Goal: Task Accomplishment & Management: Manage account settings

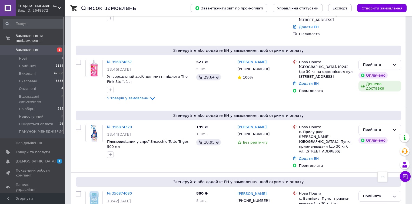
scroll to position [692, 0]
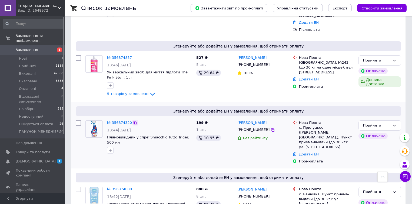
click at [133, 121] on icon at bounding box center [135, 123] width 4 height 4
click at [271, 128] on icon at bounding box center [273, 130] width 4 height 4
click at [134, 121] on icon at bounding box center [135, 122] width 3 height 3
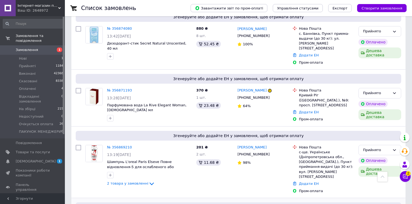
scroll to position [844, 0]
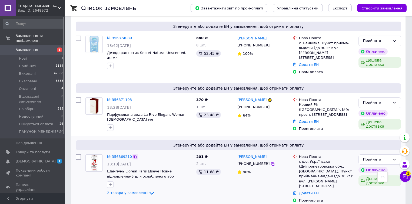
click at [133, 155] on icon at bounding box center [135, 157] width 4 height 4
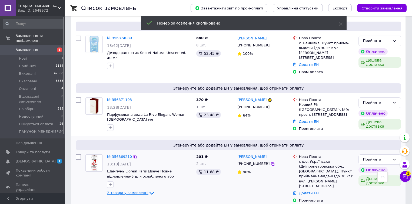
click at [139, 191] on span "2 товара у замовленні" at bounding box center [127, 193] width 41 height 4
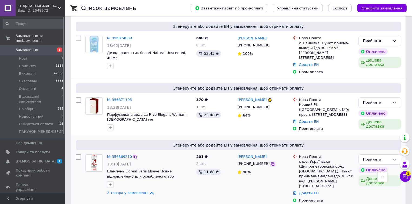
click at [271, 163] on icon at bounding box center [272, 164] width 3 height 3
copy link "наталия воронова"
drag, startPoint x: 270, startPoint y: 79, endPoint x: 238, endPoint y: 80, distance: 32.2
click at [238, 154] on div "наталия воронова" at bounding box center [263, 157] width 52 height 6
click at [133, 155] on icon at bounding box center [135, 157] width 4 height 4
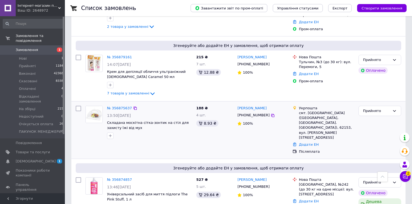
scroll to position [562, 0]
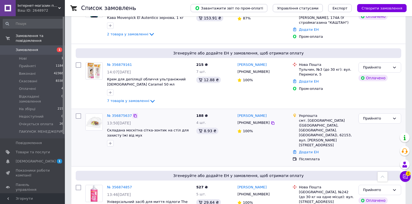
click at [134, 114] on icon at bounding box center [135, 116] width 4 height 4
click at [251, 111] on div "Марина Рудич +380671731662 100%" at bounding box center [262, 137] width 55 height 53
drag, startPoint x: 267, startPoint y: 76, endPoint x: 267, endPoint y: 79, distance: 3.2
click at [271, 122] on icon at bounding box center [272, 123] width 3 height 3
click at [190, 111] on div "№ 356875637 13:50, 12.08.2025 Складана москітна сітка-зонтик на стіл для захист…" at bounding box center [138, 137] width 111 height 53
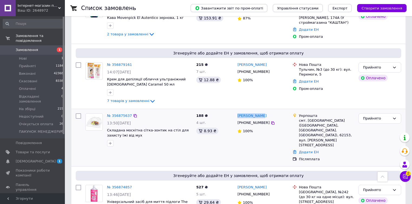
drag, startPoint x: 265, startPoint y: 65, endPoint x: 236, endPoint y: 69, distance: 29.8
click at [236, 111] on div "Марина Рудич +380671731662 100%" at bounding box center [262, 137] width 55 height 53
copy link "Марина Рудич"
click at [134, 114] on icon at bounding box center [135, 115] width 3 height 3
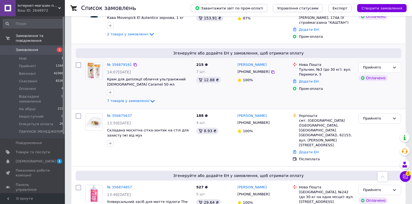
click at [395, 60] on div "Прийнято Оплачено" at bounding box center [379, 83] width 47 height 47
click at [133, 114] on icon at bounding box center [135, 116] width 4 height 4
click at [271, 121] on icon at bounding box center [273, 123] width 4 height 4
click at [133, 114] on icon at bounding box center [135, 116] width 4 height 4
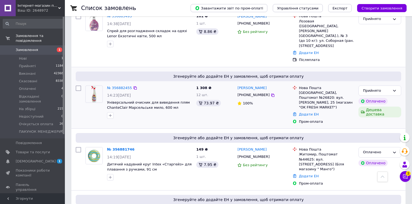
scroll to position [346, 0]
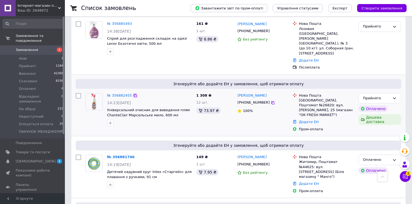
click at [133, 94] on icon at bounding box center [135, 96] width 4 height 4
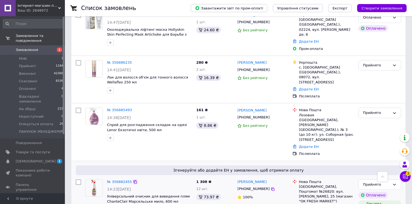
click at [133, 180] on icon at bounding box center [135, 182] width 4 height 4
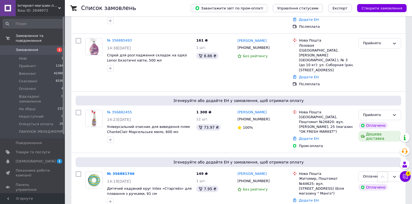
scroll to position [368, 0]
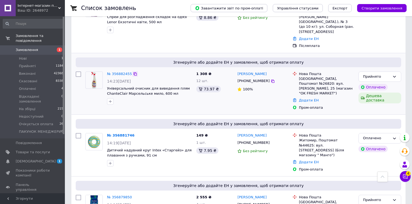
click at [134, 72] on icon at bounding box center [135, 74] width 4 height 4
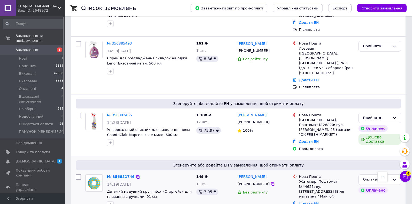
scroll to position [324, 0]
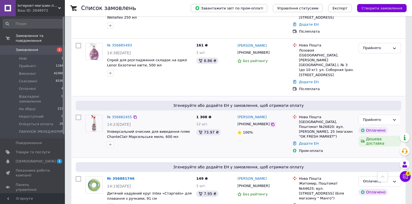
click at [271, 122] on icon at bounding box center [273, 124] width 4 height 4
click at [255, 113] on div "Алла Дуброва +380509302419 100%" at bounding box center [262, 134] width 55 height 43
click at [133, 115] on icon at bounding box center [135, 117] width 4 height 4
drag, startPoint x: 266, startPoint y: 79, endPoint x: 237, endPoint y: 82, distance: 29.1
click at [237, 114] on div "Алла Дуброва" at bounding box center [263, 117] width 52 height 6
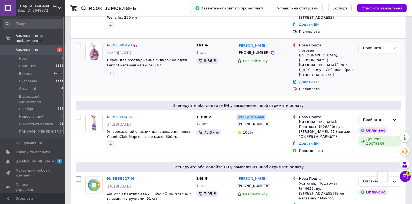
copy link "Алла Дуброва"
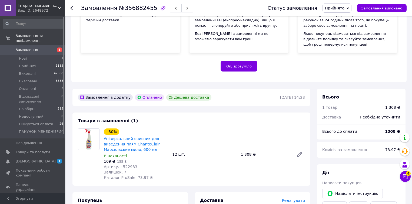
scroll to position [87, 0]
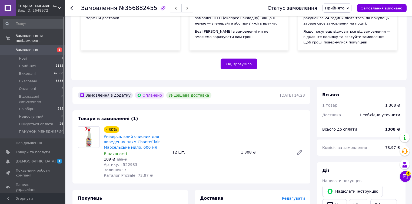
click at [127, 167] on span "Артикул: 522933" at bounding box center [121, 165] width 34 height 4
copy span "522933"
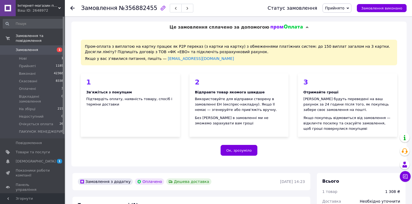
scroll to position [195, 0]
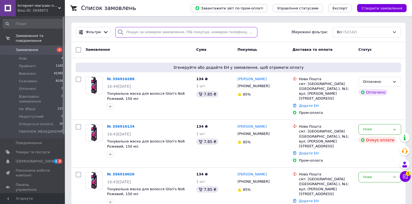
click at [172, 29] on input "search" at bounding box center [186, 32] width 142 height 11
paste input "356353789"
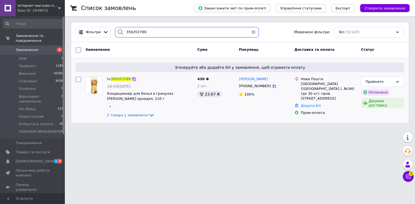
type input "356353789"
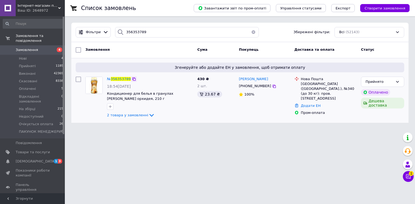
click at [133, 80] on icon at bounding box center [134, 79] width 4 height 4
click at [132, 79] on icon at bounding box center [134, 79] width 4 height 4
click at [313, 104] on link "Додати ЕН" at bounding box center [311, 106] width 20 height 4
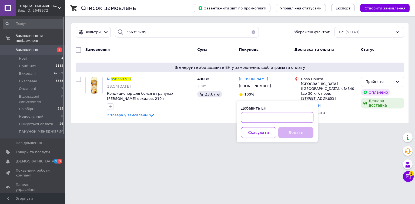
click at [291, 120] on input "Добавить ЕН" at bounding box center [277, 117] width 72 height 11
paste input "20451225277451"
type input "20451225277451"
click at [300, 135] on button "Додати" at bounding box center [295, 132] width 35 height 11
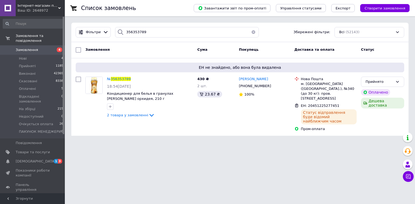
click at [250, 34] on button "button" at bounding box center [253, 32] width 11 height 11
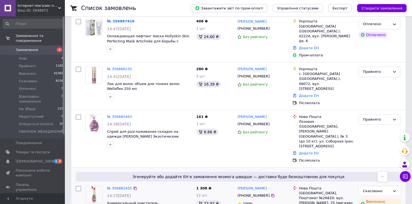
scroll to position [649, 0]
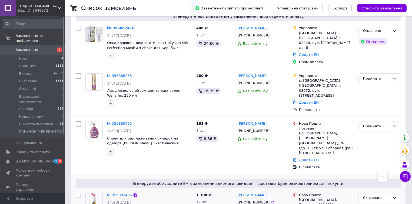
click at [133, 193] on icon at bounding box center [135, 195] width 4 height 4
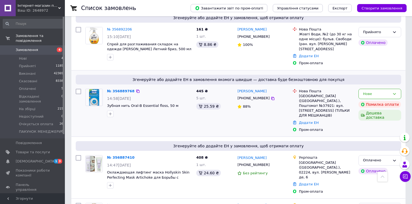
scroll to position [519, 0]
click at [391, 89] on div "Нове" at bounding box center [380, 94] width 43 height 11
click at [384, 100] on li "Прийнято" at bounding box center [380, 105] width 42 height 10
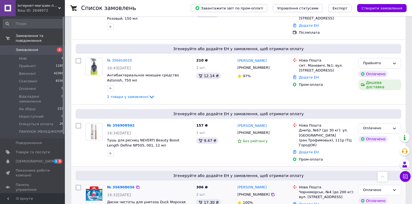
scroll to position [238, 0]
click at [385, 125] on div "Оплачено" at bounding box center [376, 128] width 27 height 6
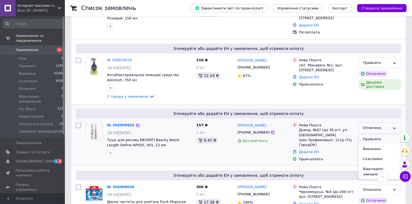
click at [381, 135] on li "Прийнято" at bounding box center [380, 140] width 42 height 10
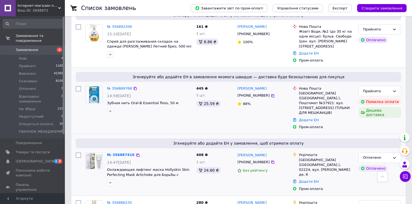
scroll to position [541, 0]
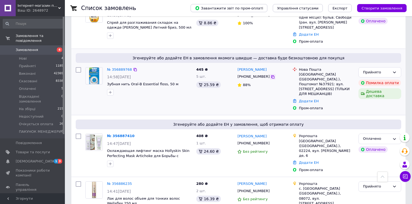
click at [271, 75] on icon at bounding box center [273, 77] width 4 height 4
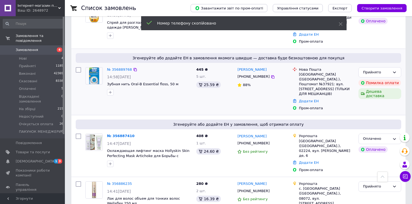
drag, startPoint x: 132, startPoint y: 38, endPoint x: 134, endPoint y: 46, distance: 8.7
click at [134, 68] on icon at bounding box center [135, 69] width 3 height 3
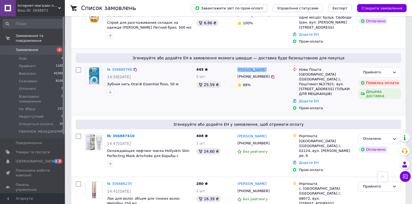
copy link "Аліна Яковина"
drag, startPoint x: 267, startPoint y: 39, endPoint x: 238, endPoint y: 38, distance: 28.7
click at [238, 67] on div "Аліна Яковина" at bounding box center [263, 70] width 52 height 6
click at [134, 68] on icon at bounding box center [135, 69] width 3 height 3
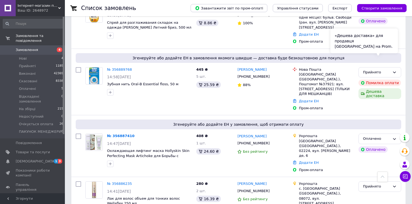
click at [392, 43] on div "«Дешева доставка» для продавця Новою Поштою на Prom." at bounding box center [364, 41] width 68 height 25
click at [401, 65] on div "Прийнято Помилка оплати Дешева доставка" at bounding box center [379, 89] width 47 height 48
click at [397, 67] on div "Прийнято" at bounding box center [380, 72] width 43 height 11
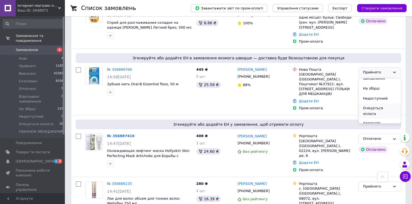
scroll to position [45, 0]
click at [384, 98] on li "Очікується оплата" at bounding box center [380, 105] width 42 height 15
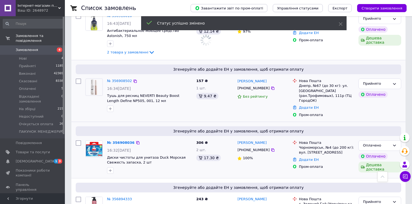
scroll to position [281, 0]
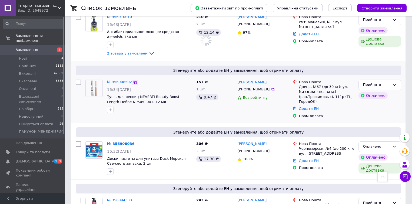
click at [135, 79] on div "№ 356908502" at bounding box center [150, 82] width 86 height 6
click at [134, 80] on icon at bounding box center [135, 82] width 4 height 4
click at [133, 80] on icon at bounding box center [135, 82] width 4 height 4
click at [271, 87] on icon at bounding box center [273, 89] width 4 height 4
drag, startPoint x: 250, startPoint y: 62, endPoint x: 238, endPoint y: 60, distance: 11.9
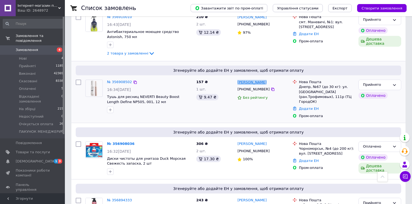
click at [238, 79] on div "Юлия Панченко" at bounding box center [263, 82] width 52 height 6
copy link "Юлия Панченко"
click at [133, 80] on icon at bounding box center [135, 82] width 4 height 4
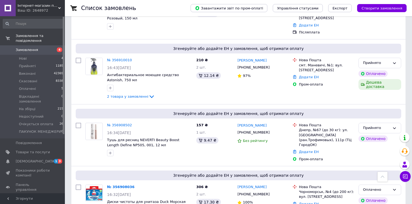
scroll to position [0, 0]
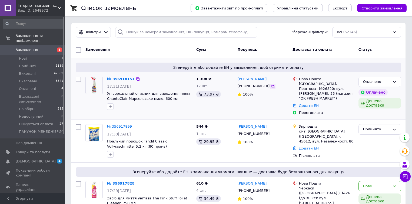
click at [271, 86] on icon at bounding box center [272, 86] width 3 height 3
click at [248, 105] on div "Алла Дуброва +380509302419 100%" at bounding box center [262, 96] width 55 height 43
drag, startPoint x: 198, startPoint y: 74, endPoint x: 195, endPoint y: 74, distance: 3.2
click at [198, 74] on div "Згенеруйте або додайте ЕН у замовлення, щоб отримати оплату № 356918151 17:31, …" at bounding box center [238, 89] width 334 height 62
click at [136, 78] on icon at bounding box center [137, 79] width 3 height 3
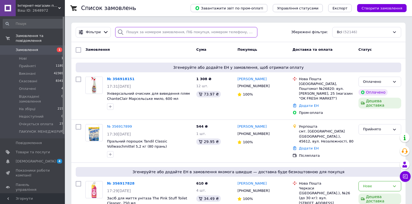
click at [156, 31] on input "search" at bounding box center [186, 32] width 142 height 11
paste input "356908502"
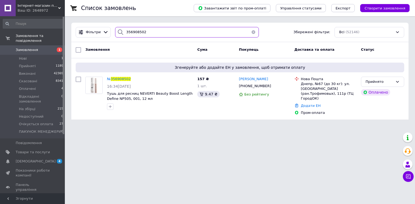
click at [166, 35] on input "356908502" at bounding box center [187, 32] width 144 height 11
paste input "858864"
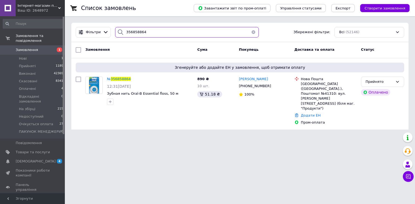
click at [178, 32] on input "356858864" at bounding box center [187, 32] width 144 height 11
paste input "562727"
click at [178, 32] on input "356562727" at bounding box center [187, 32] width 144 height 11
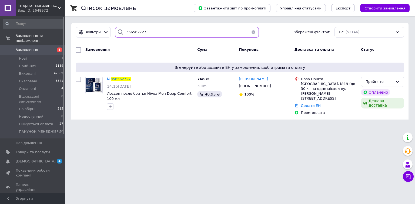
type input "356562727"
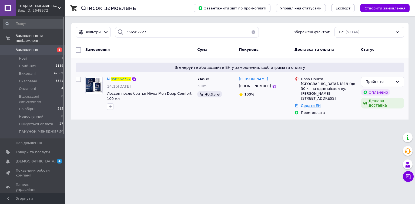
click at [310, 104] on link "Додати ЕН" at bounding box center [311, 106] width 20 height 4
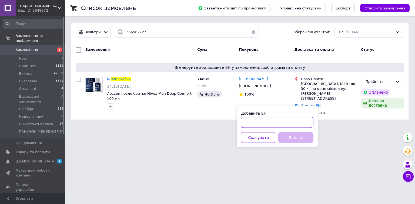
click at [296, 123] on input "Добавить ЕН" at bounding box center [277, 122] width 72 height 11
paste input "20451225291367"
type input "20451225291367"
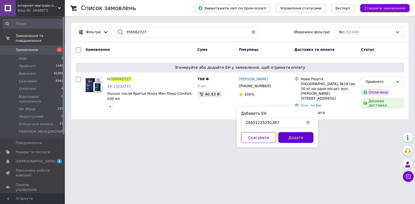
click at [300, 137] on button "Додати" at bounding box center [295, 137] width 35 height 11
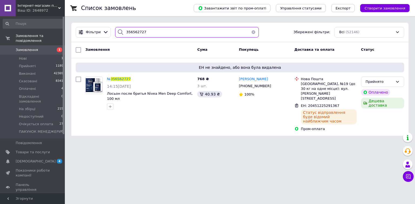
click at [163, 29] on input "356562727" at bounding box center [187, 32] width 144 height 11
paste input "498570"
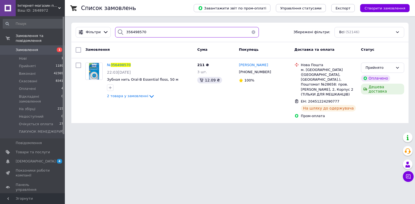
click at [148, 34] on input "356498570" at bounding box center [187, 32] width 144 height 11
paste input "297708"
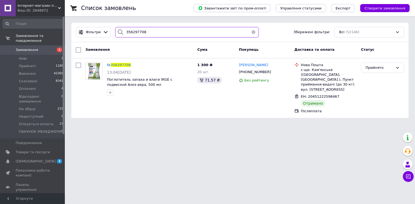
type input "356297708"
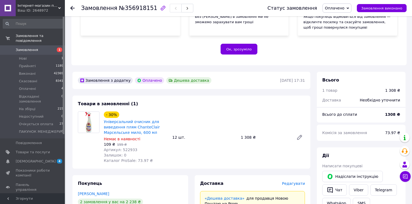
scroll to position [130, 0]
